Goal: Check status: Check status

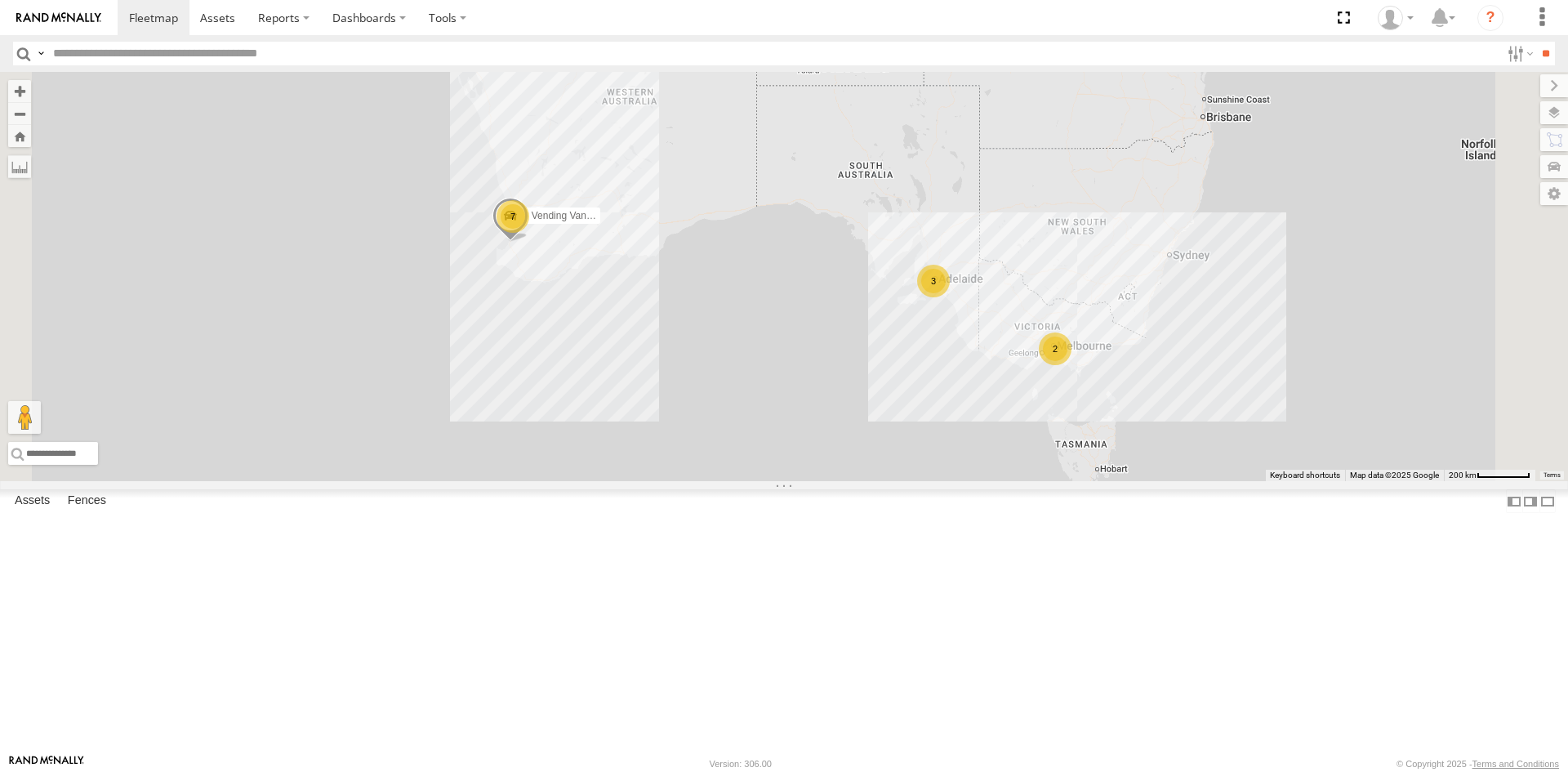
click at [0, 0] on div "[PERSON_NAME] Tech IOV698" at bounding box center [0, 0] width 0 height 0
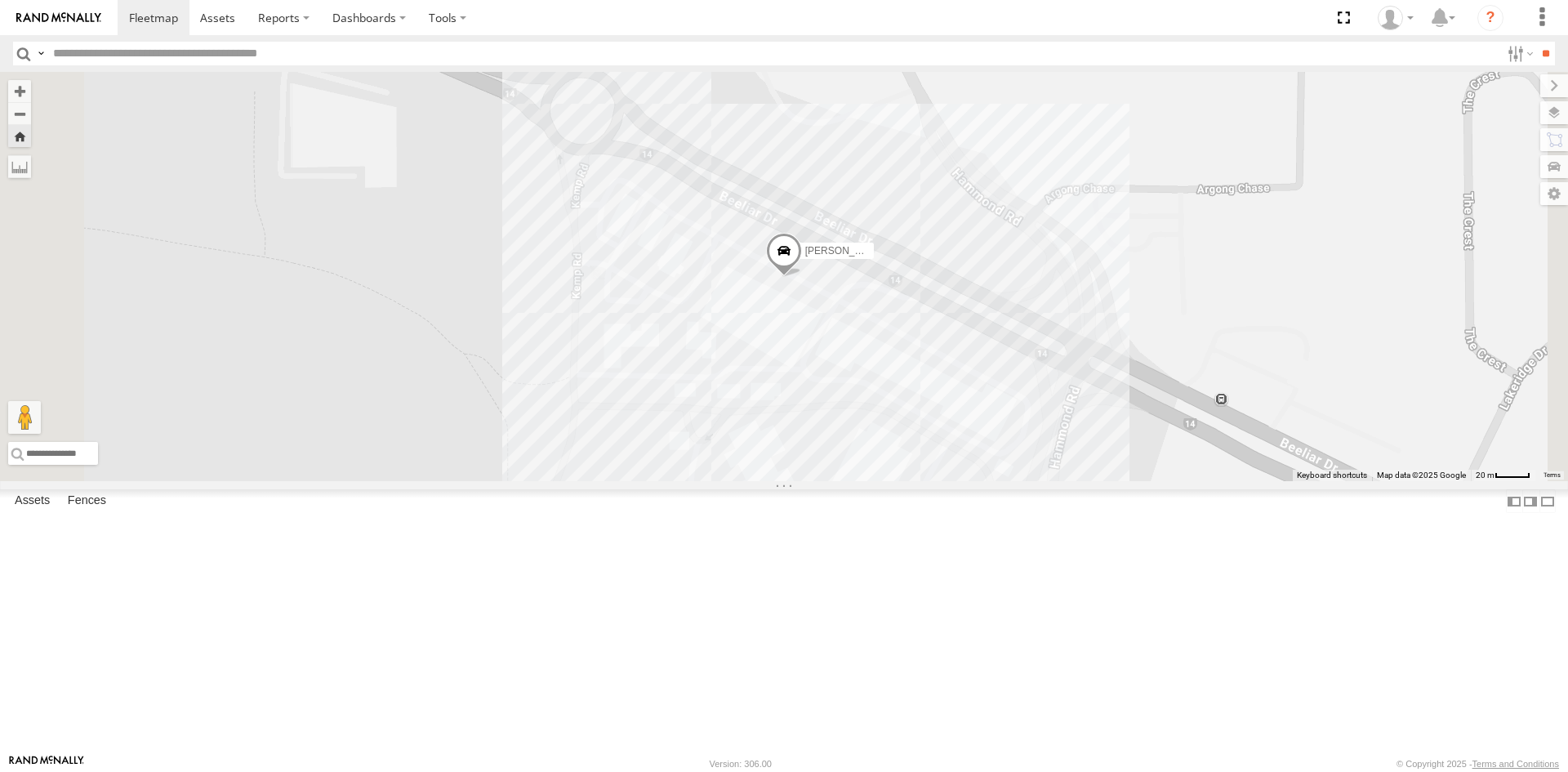
click at [0, 0] on span at bounding box center [0, 0] width 0 height 0
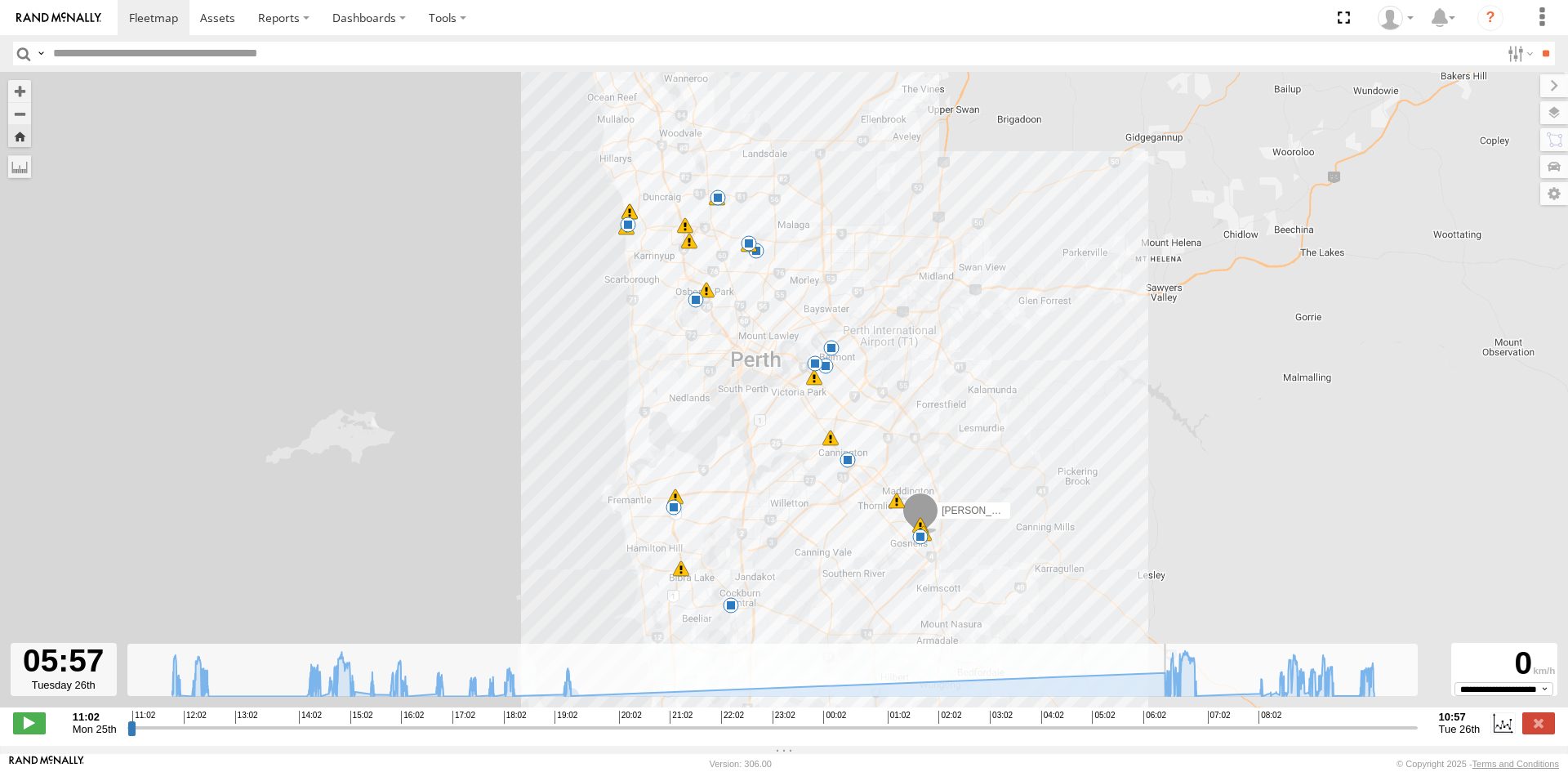
click at [1145, 734] on input "range" at bounding box center [772, 727] width 1290 height 15
drag, startPoint x: 1145, startPoint y: 734, endPoint x: 1273, endPoint y: 734, distance: 128.0
click at [1273, 734] on input "range" at bounding box center [772, 727] width 1290 height 15
drag, startPoint x: 1272, startPoint y: 738, endPoint x: 1312, endPoint y: 741, distance: 40.1
click at [1312, 735] on input "range" at bounding box center [772, 727] width 1290 height 15
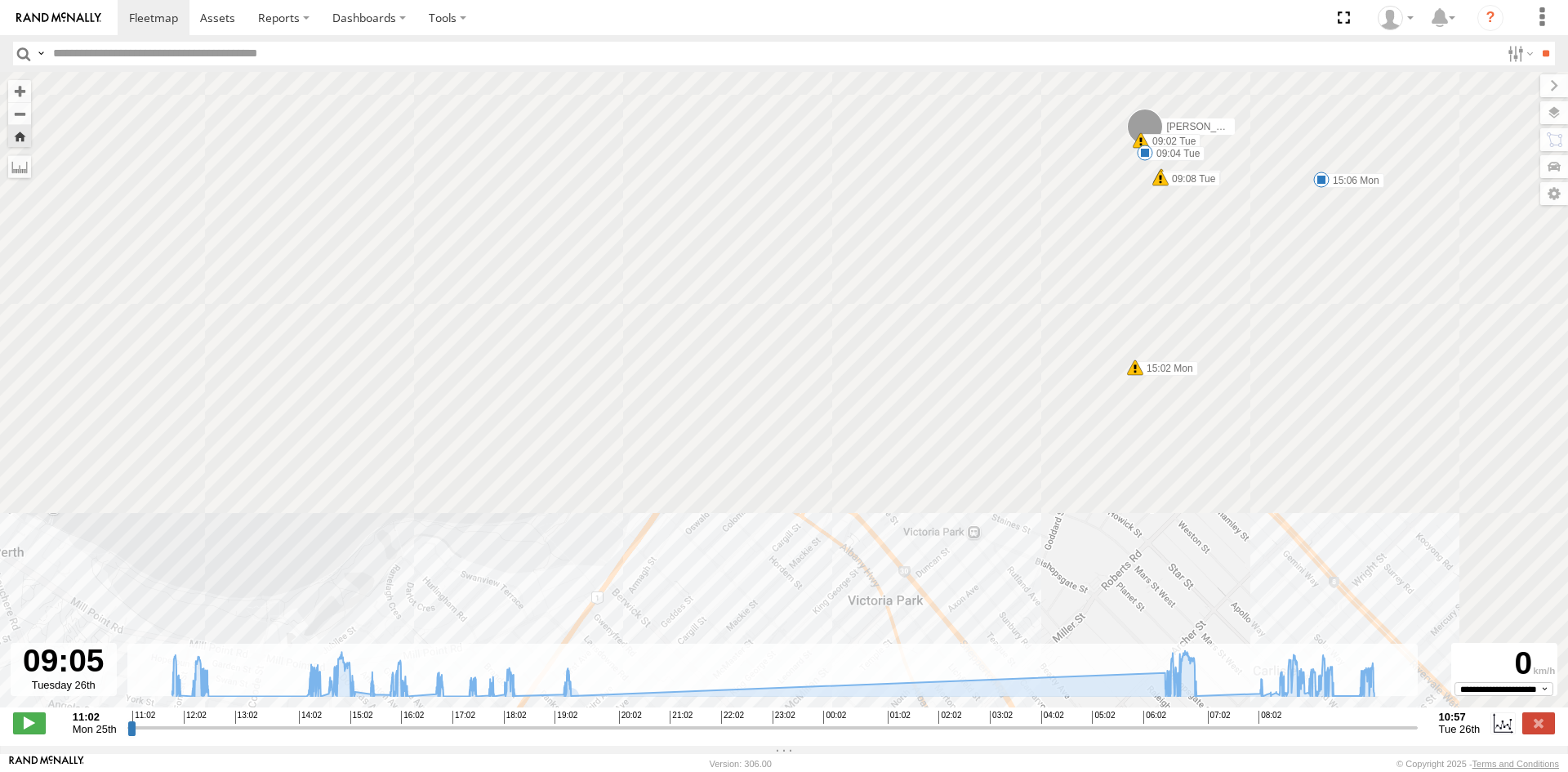
drag, startPoint x: 943, startPoint y: 153, endPoint x: 795, endPoint y: 714, distance: 580.2
click at [795, 714] on div "Edmund Tech IOV698 11:40 Mon 11:48 Mon 12:05 Mon 12:19 Mon 12:22 Mon 14:25 Mon …" at bounding box center [784, 397] width 1568 height 652
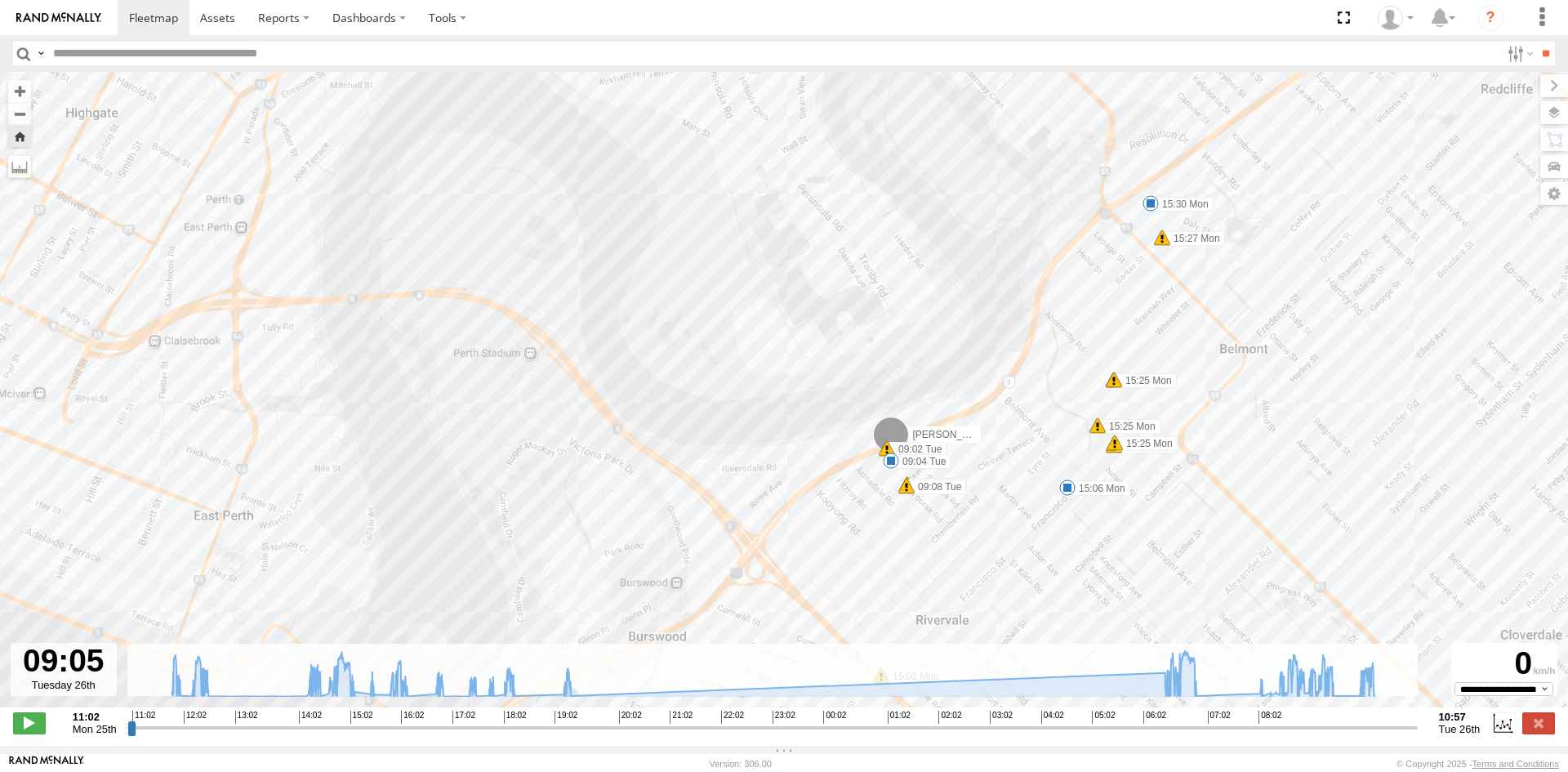
drag, startPoint x: 1095, startPoint y: 263, endPoint x: 836, endPoint y: 545, distance: 382.9
click at [836, 545] on div "Edmund Tech IOV698 11:40 Mon 11:48 Mon 12:05 Mon 12:19 Mon 12:22 Mon 14:25 Mon …" at bounding box center [784, 397] width 1568 height 652
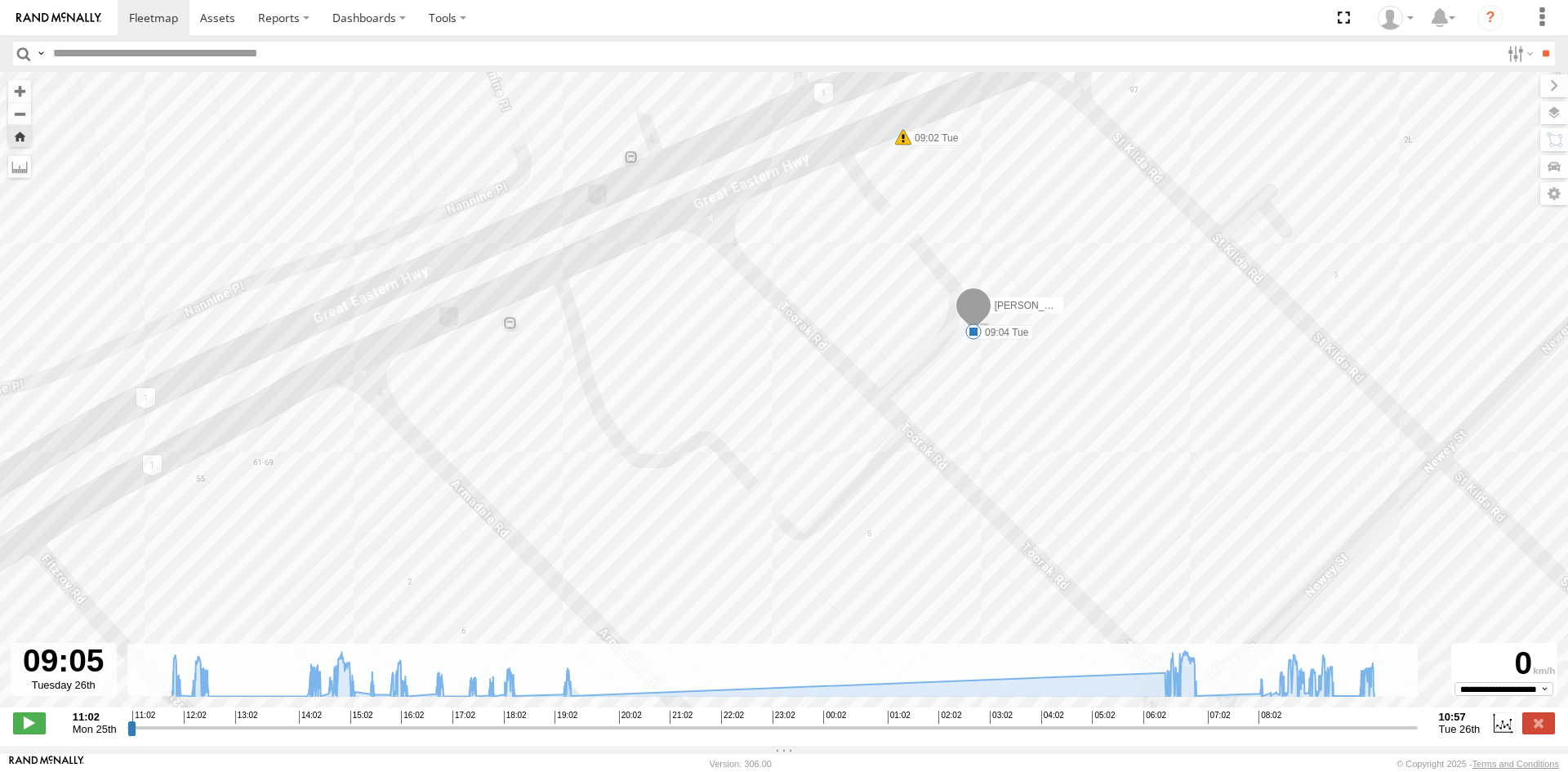
drag, startPoint x: 993, startPoint y: 302, endPoint x: 828, endPoint y: 507, distance: 263.2
click at [828, 507] on div "Edmund Tech IOV698 11:40 Mon 11:48 Mon 12:05 Mon 12:19 Mon 12:22 Mon 14:25 Mon …" at bounding box center [784, 397] width 1568 height 652
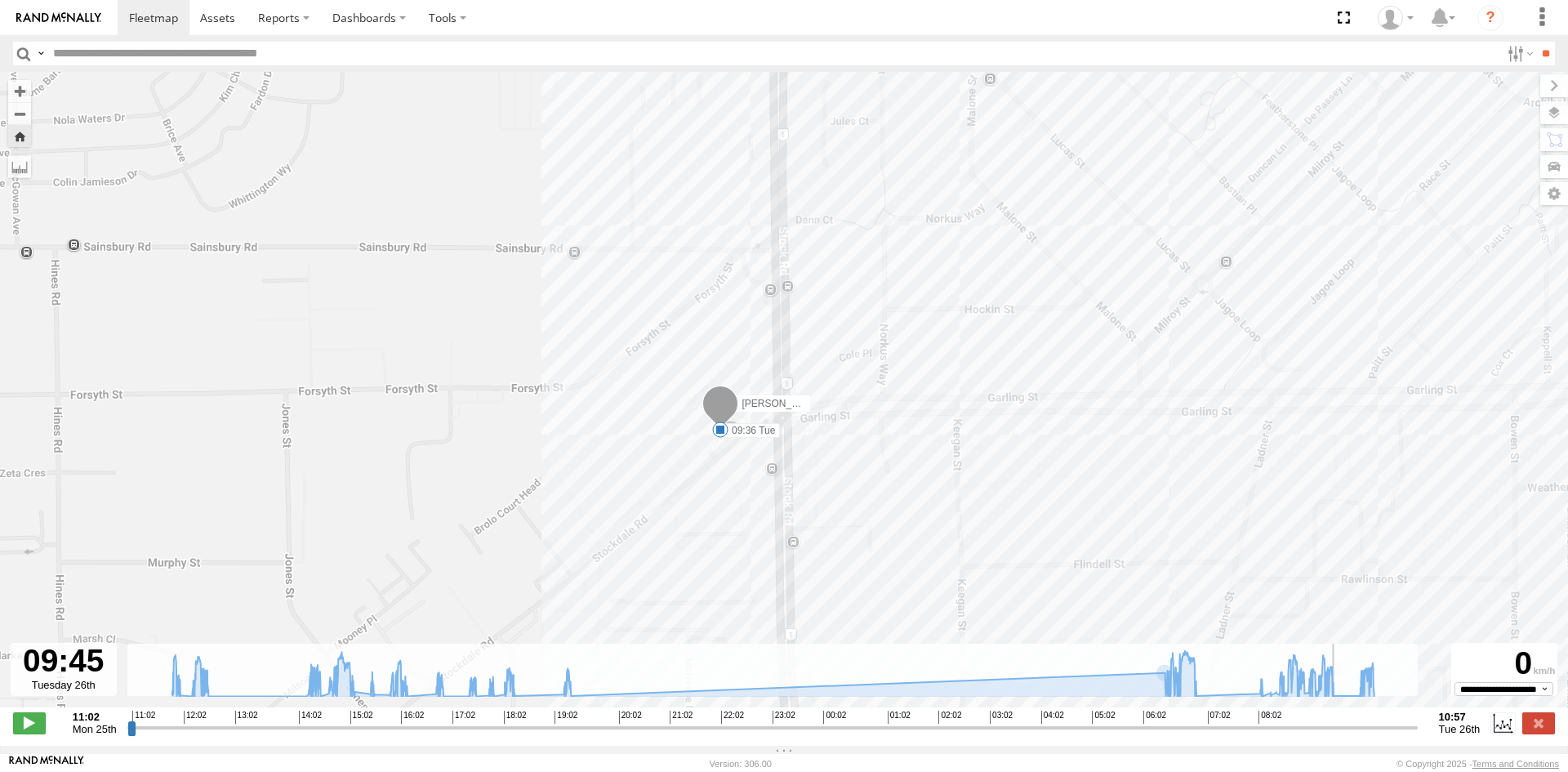
drag, startPoint x: 1309, startPoint y: 736, endPoint x: 1348, endPoint y: 740, distance: 39.2
click at [1348, 735] on input "range" at bounding box center [772, 727] width 1290 height 15
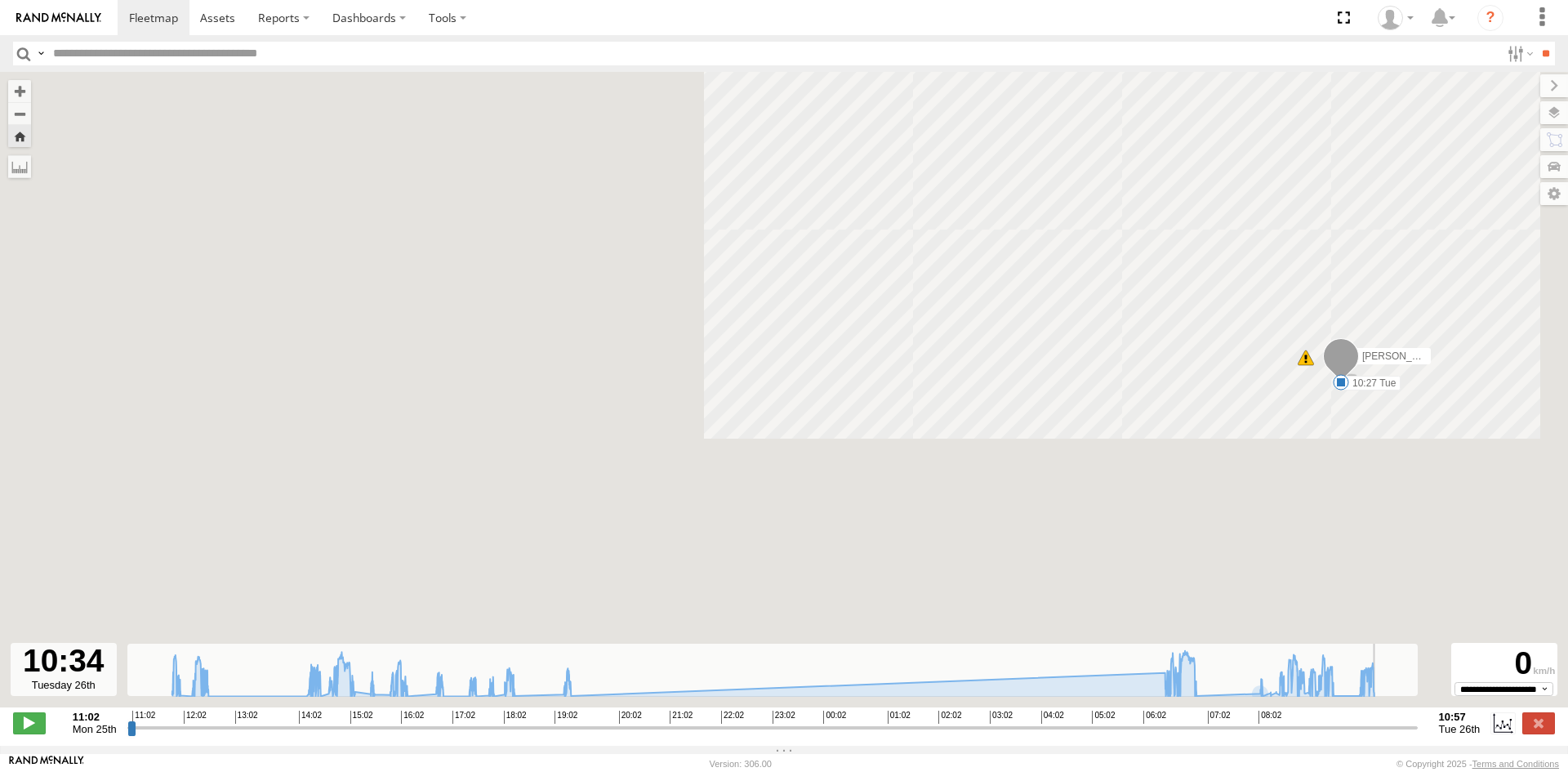
drag, startPoint x: 1350, startPoint y: 734, endPoint x: 1395, endPoint y: 741, distance: 45.5
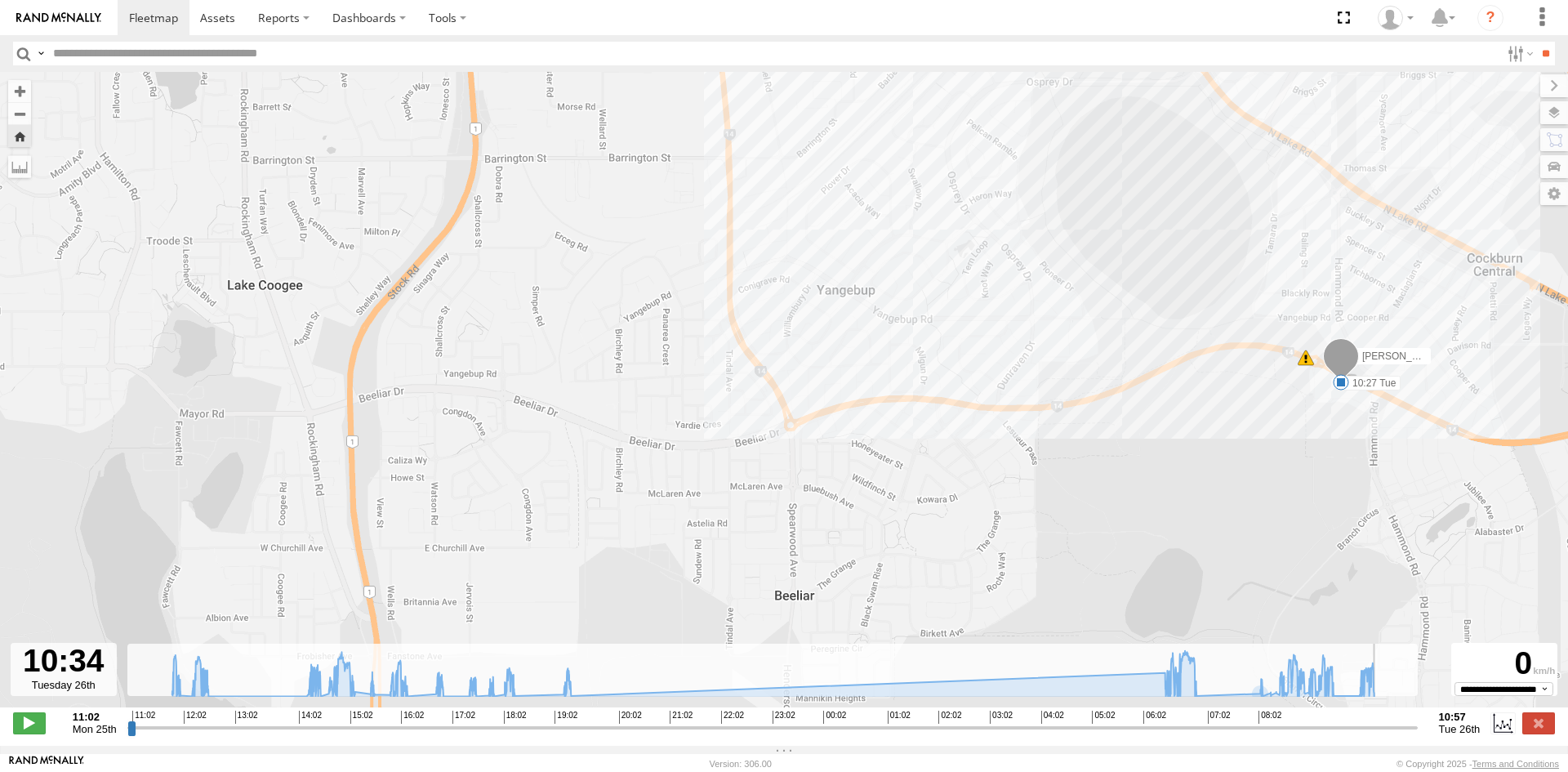
type input "**********"
click at [1395, 735] on input "range" at bounding box center [772, 727] width 1290 height 15
